Goal: Find specific page/section: Find specific page/section

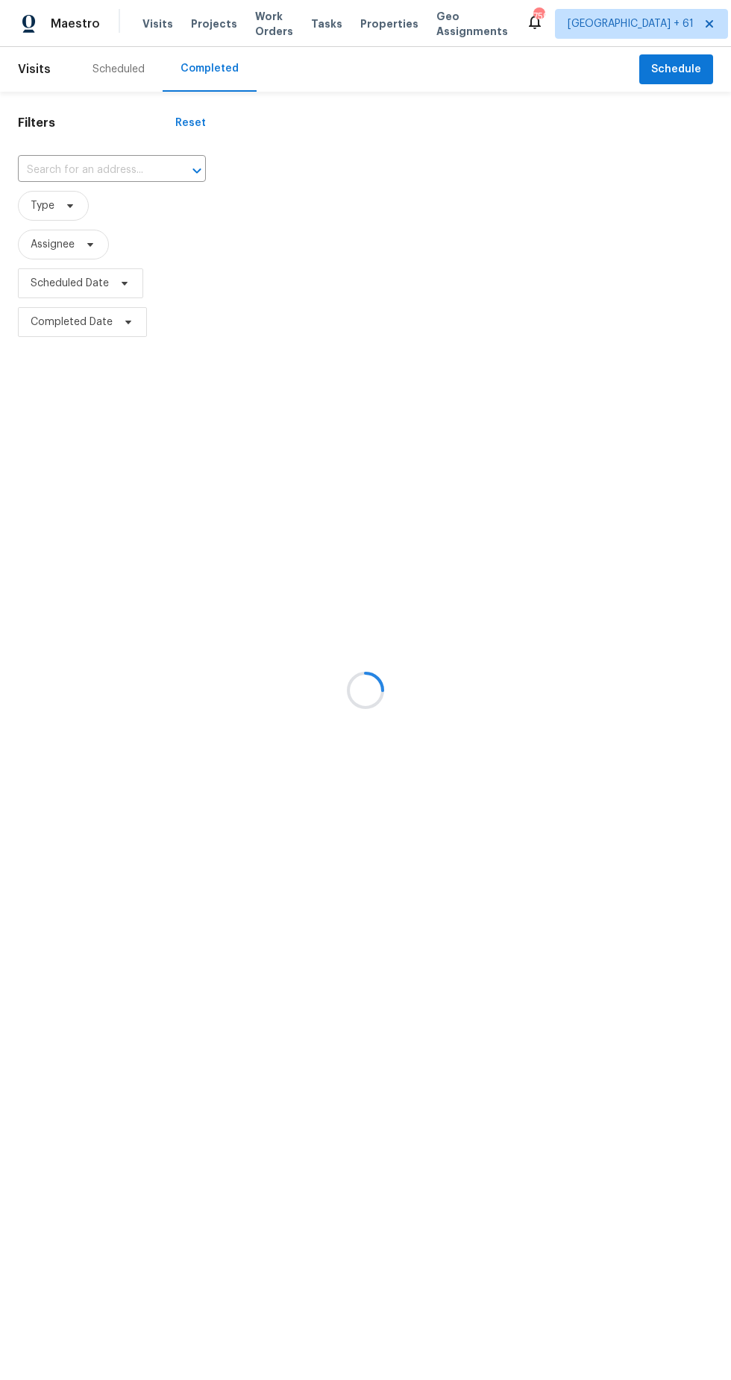
click at [113, 186] on div at bounding box center [365, 690] width 731 height 1380
click at [103, 180] on div at bounding box center [365, 690] width 731 height 1380
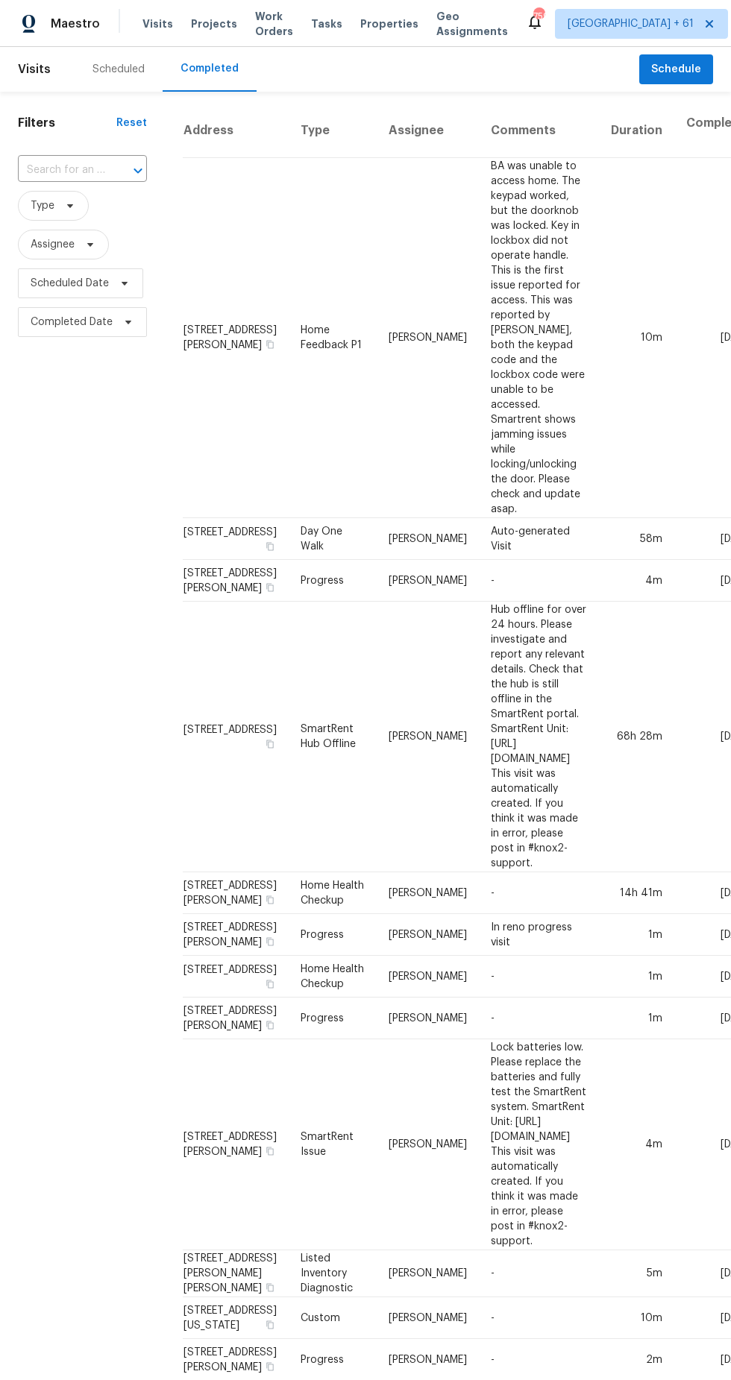
click at [99, 174] on input "text" at bounding box center [61, 170] width 87 height 23
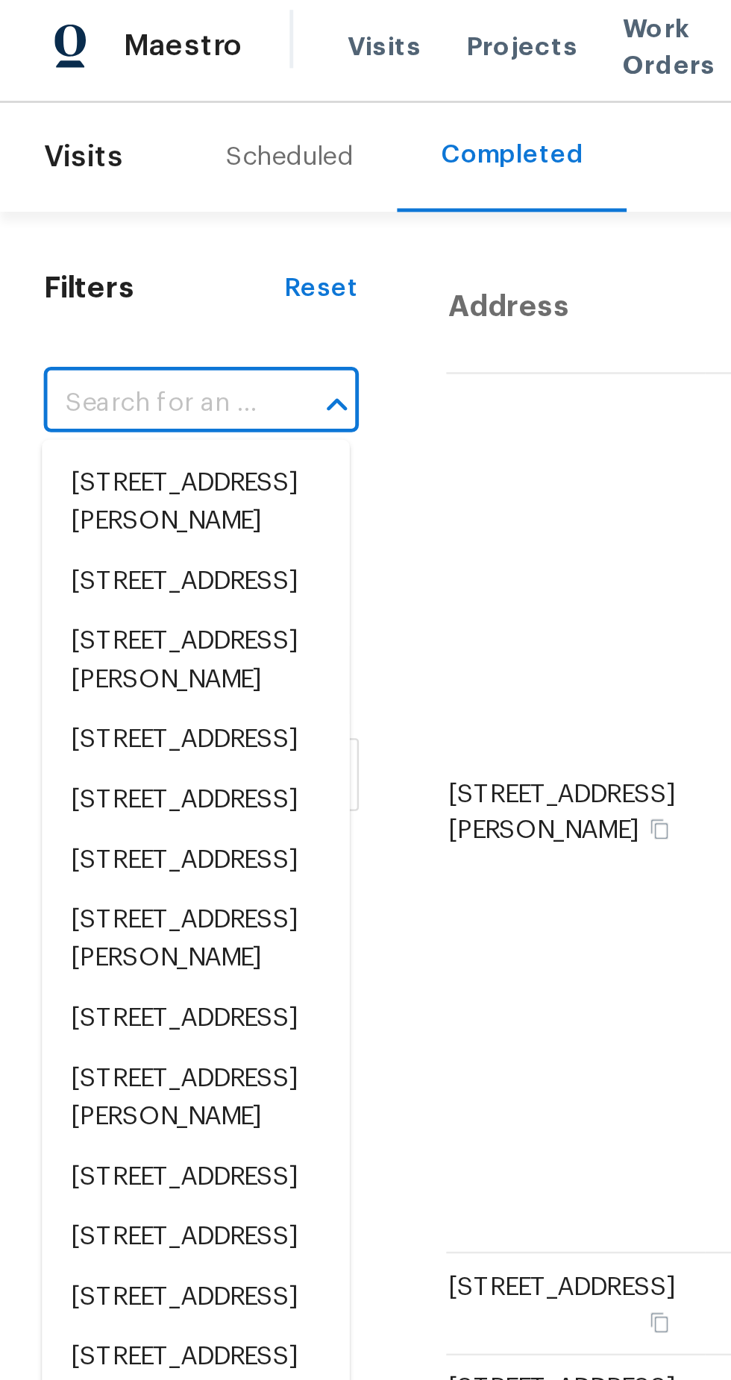
paste input "[STREET_ADDRESS]"
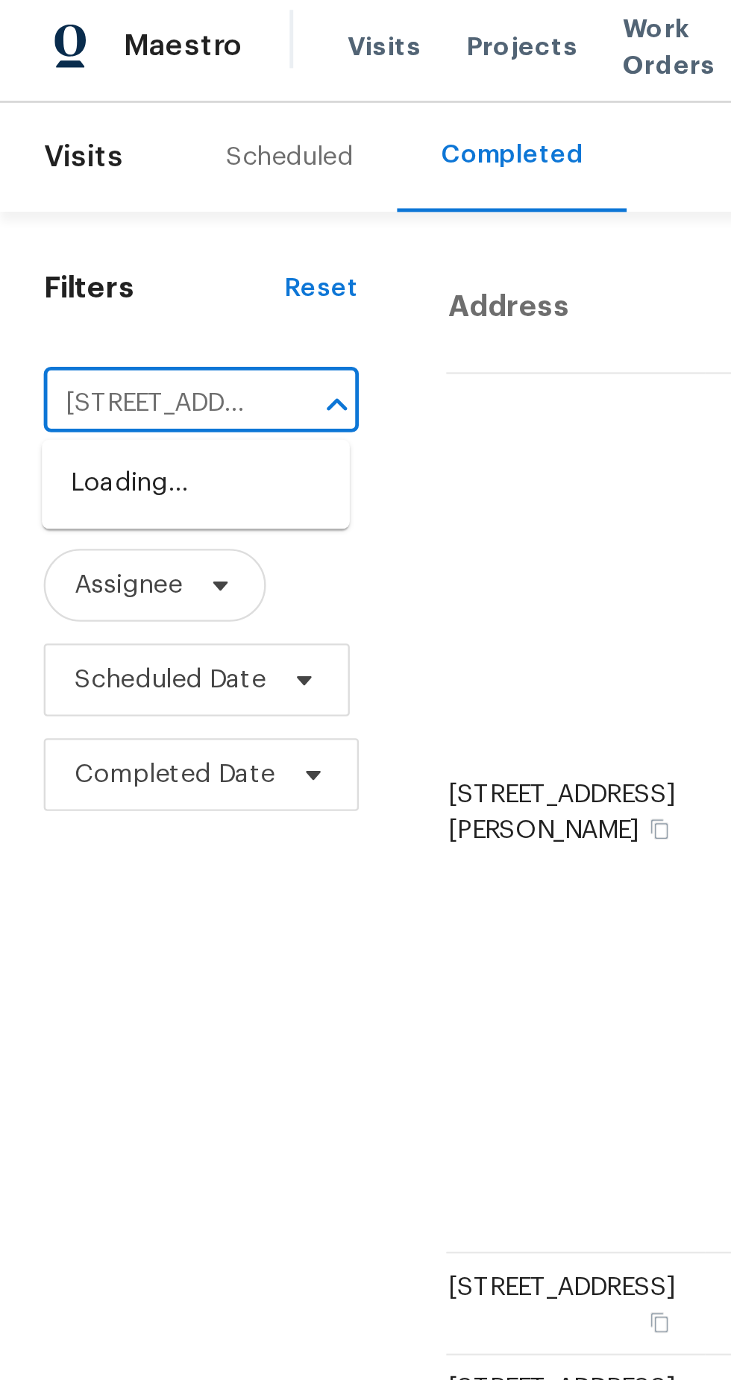
type input "[STREET_ADDRESS]"
click at [75, 215] on li "[STREET_ADDRESS]" at bounding box center [80, 203] width 126 height 25
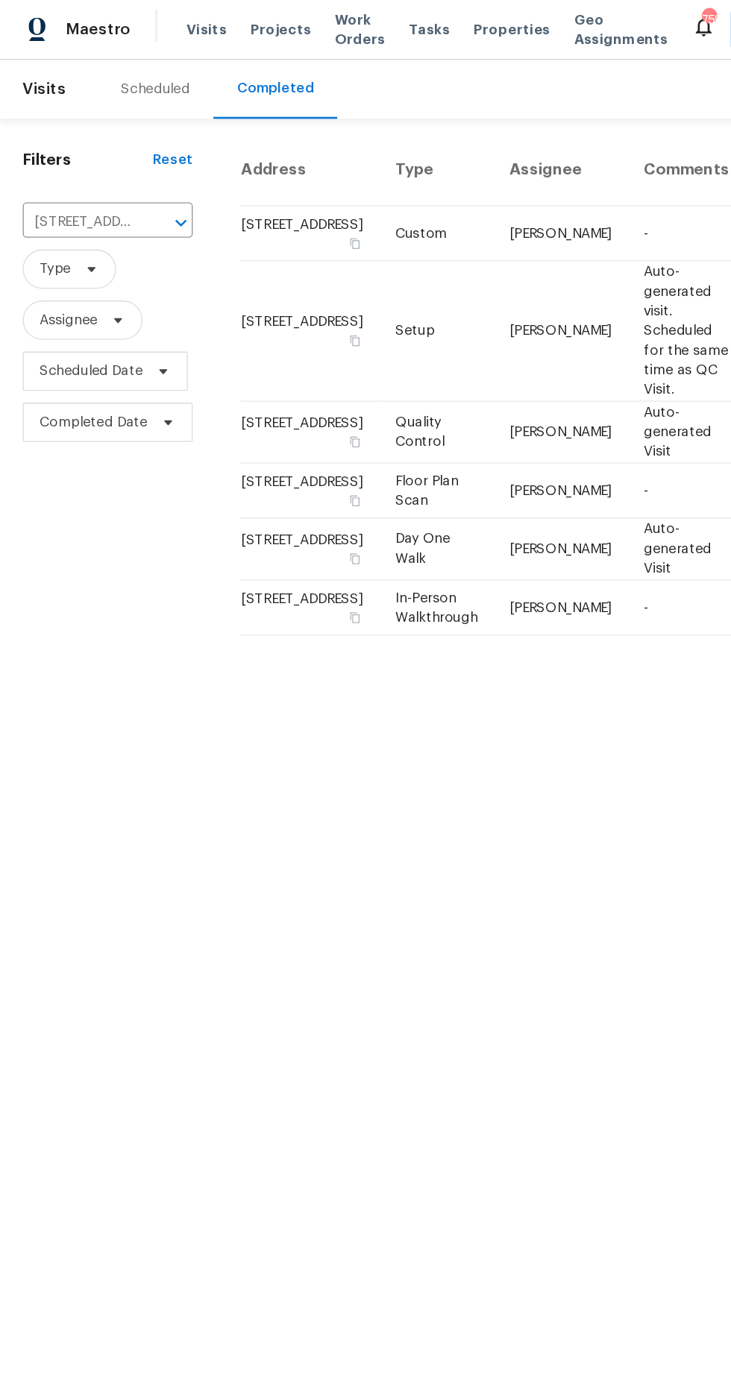
click at [375, 200] on td "[PERSON_NAME]" at bounding box center [426, 179] width 102 height 42
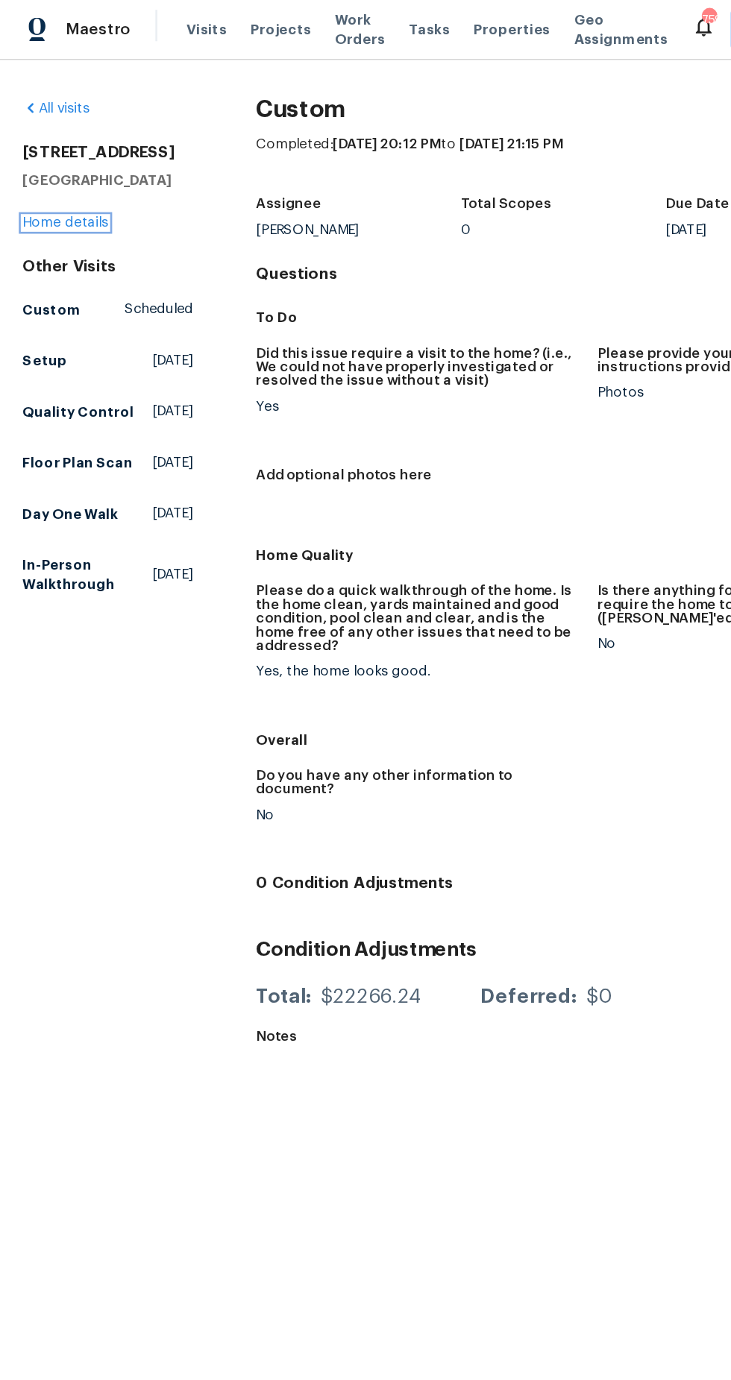
click at [68, 173] on link "Home details" at bounding box center [50, 171] width 65 height 10
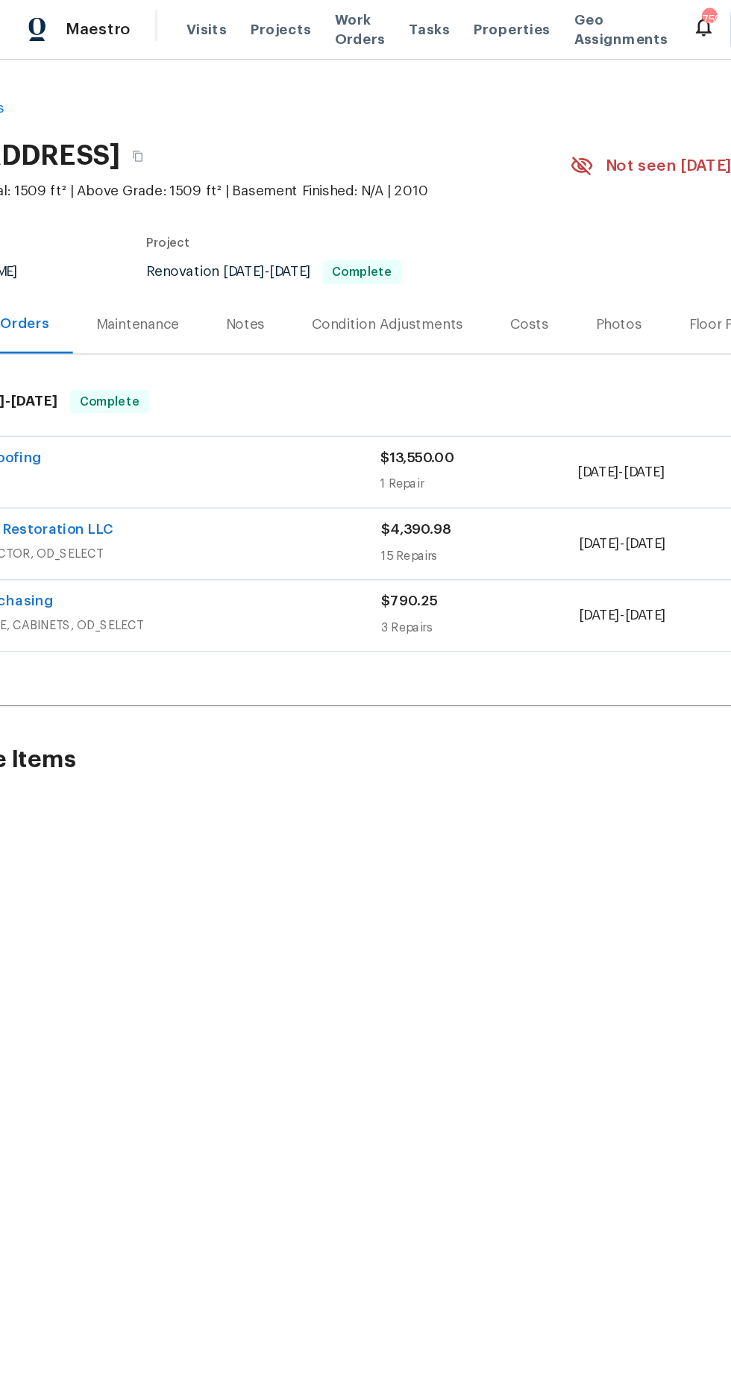
scroll to position [0, 109]
click at [461, 248] on div "Photos" at bounding box center [468, 248] width 35 height 15
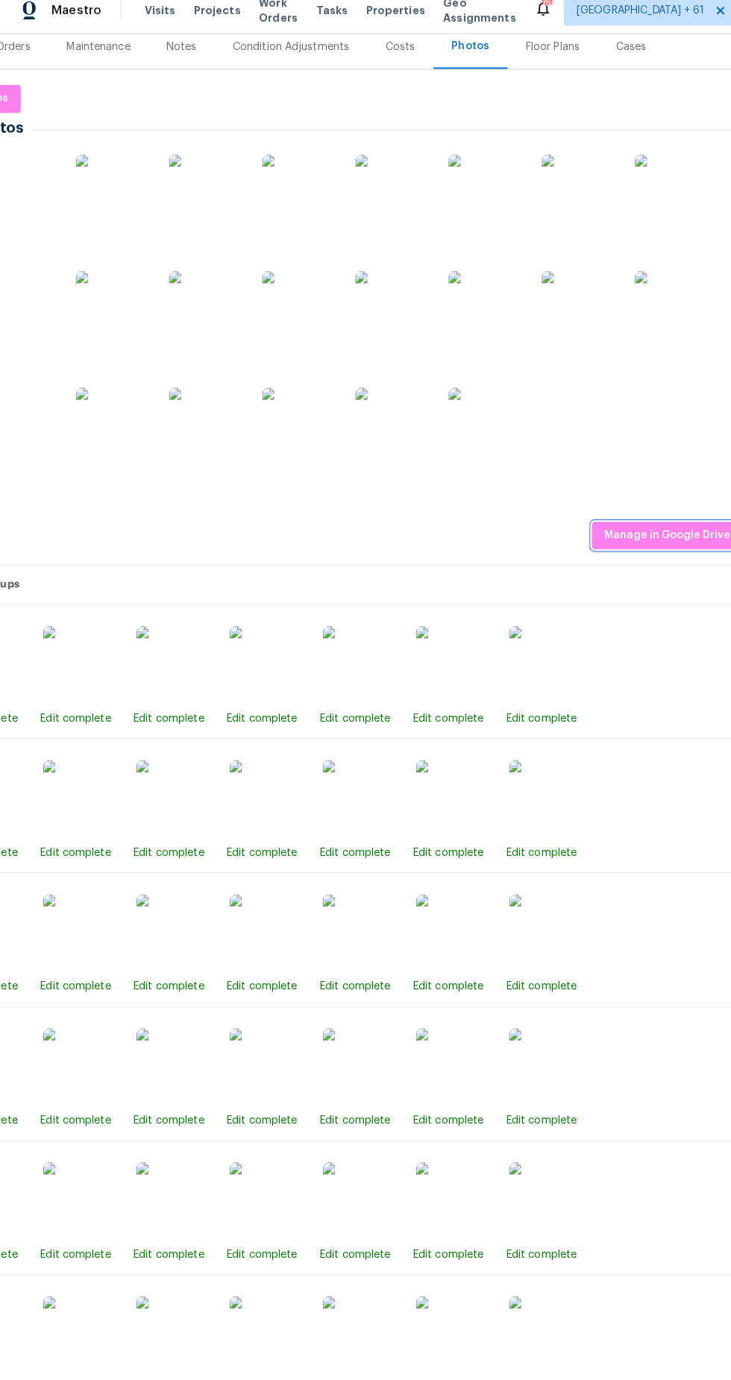
click at [652, 542] on span "Manage in Google Drive" at bounding box center [656, 541] width 125 height 19
click at [659, 540] on span "Manage in Google Drive" at bounding box center [656, 541] width 125 height 19
